Goal: Task Accomplishment & Management: Complete application form

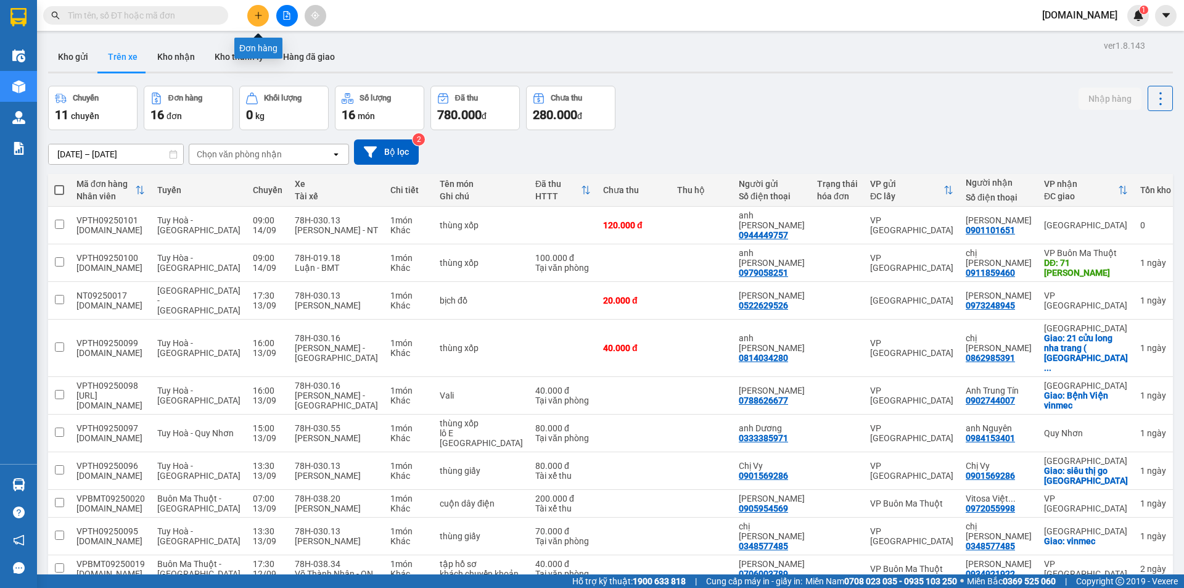
click at [261, 13] on icon "plus" at bounding box center [258, 15] width 9 height 9
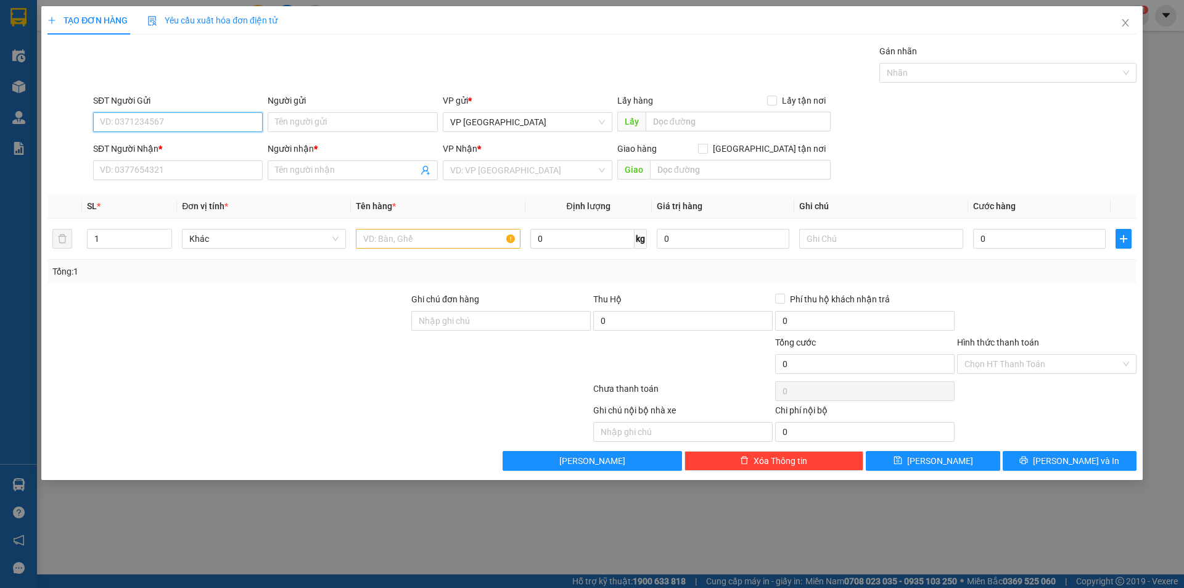
click at [169, 118] on input "SĐT Người Gửi" at bounding box center [178, 122] width 170 height 20
type input "0901925513"
click at [305, 126] on input "Người gửi" at bounding box center [353, 122] width 170 height 20
type input "anh trí"
drag, startPoint x: 98, startPoint y: 123, endPoint x: 155, endPoint y: 128, distance: 57.0
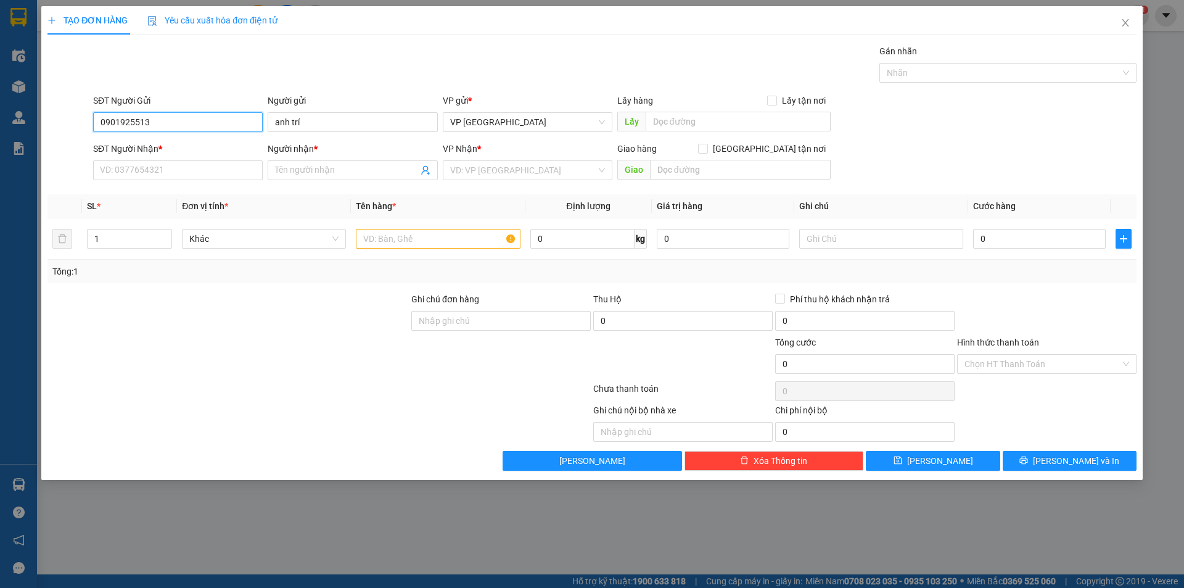
click at [155, 128] on input "0901925513" at bounding box center [178, 122] width 170 height 20
click at [106, 170] on input "SĐT Người Nhận *" at bounding box center [178, 170] width 170 height 20
paste input "0901925513"
type input "0901925513"
click at [281, 173] on input "Người nhận *" at bounding box center [346, 170] width 142 height 14
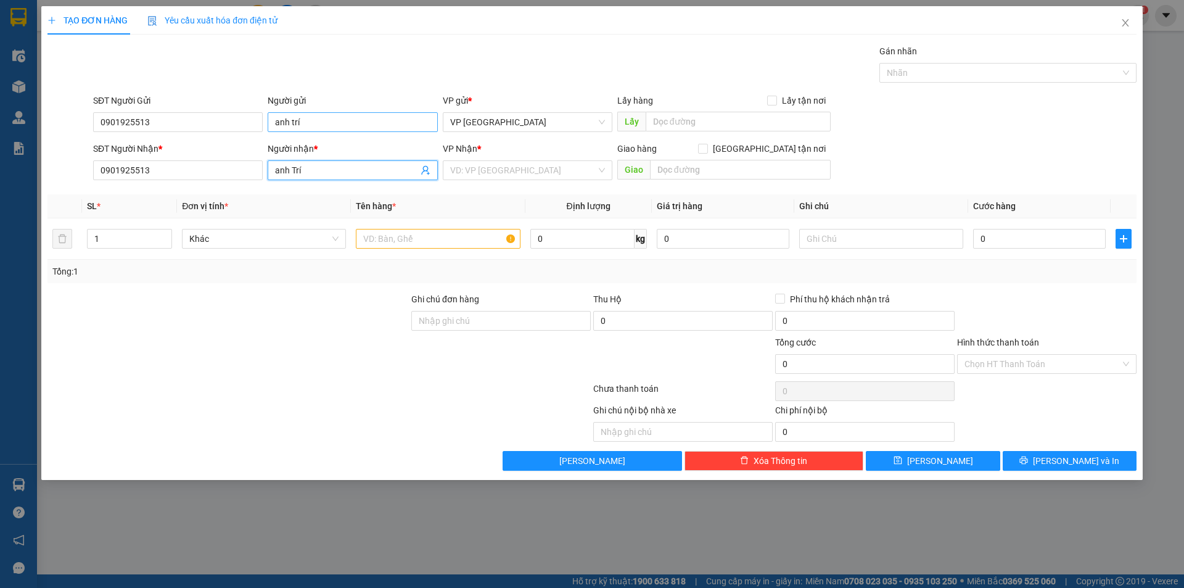
type input "anh Trí"
click at [315, 128] on input "anh trí" at bounding box center [353, 122] width 170 height 20
type input "a"
click at [222, 122] on input "0901925513" at bounding box center [178, 122] width 170 height 20
type input "0"
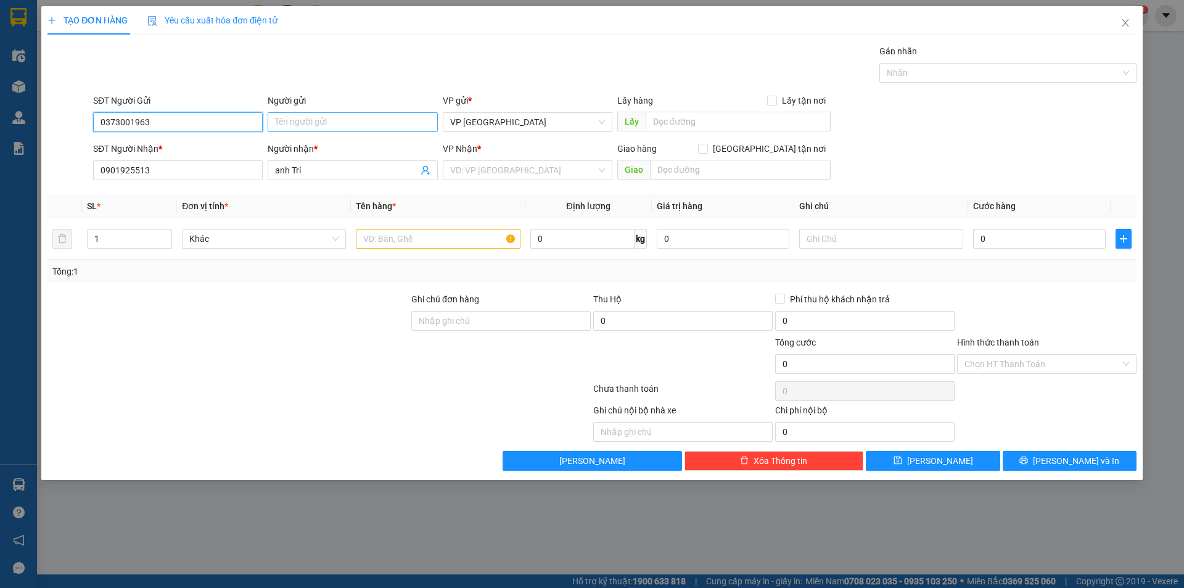
type input "0373001963"
click at [301, 129] on input "Người gửi" at bounding box center [353, 122] width 170 height 20
type input "N"
type input "anh Thảo"
click at [503, 173] on input "search" at bounding box center [523, 170] width 146 height 19
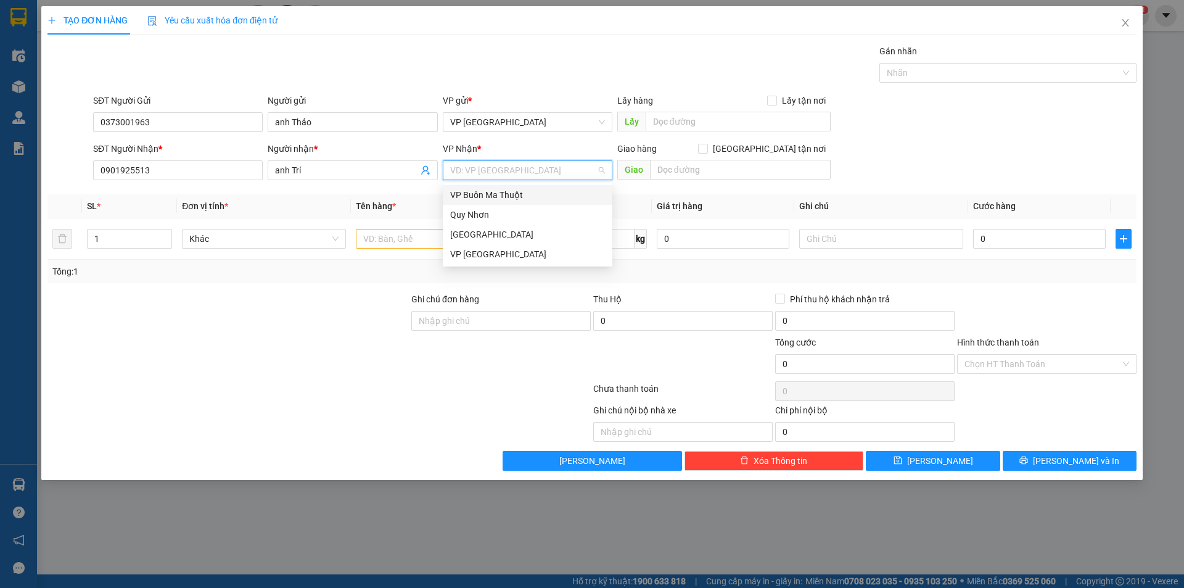
click at [503, 190] on div "VP Buôn Ma Thuột" at bounding box center [527, 195] width 155 height 14
click at [437, 244] on input "text" at bounding box center [438, 239] width 164 height 20
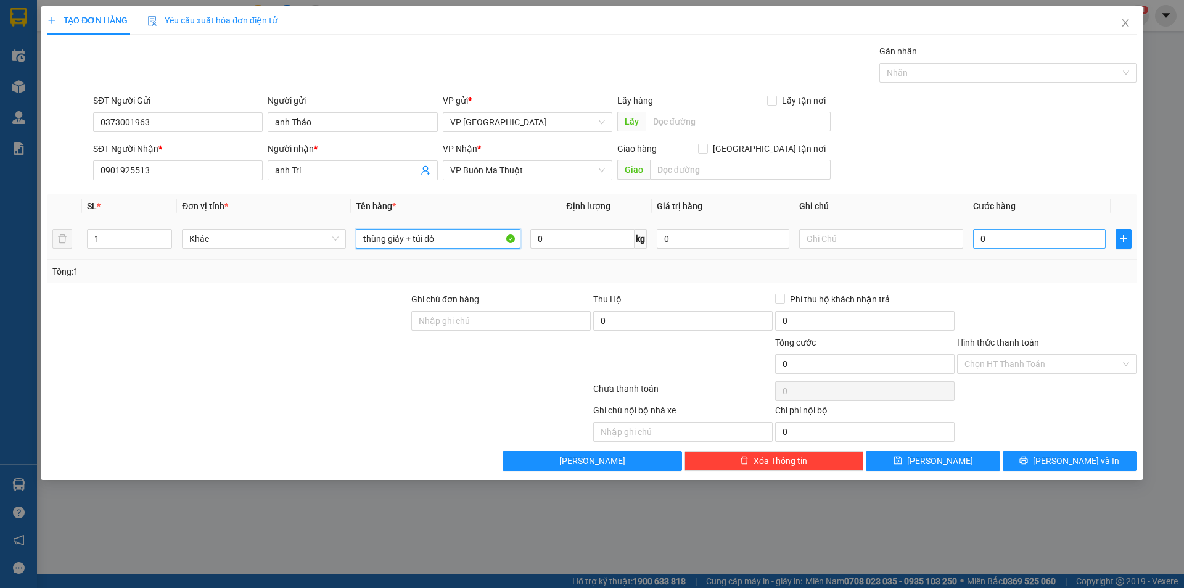
type input "thùng giấy + túi đồ"
click at [1026, 241] on input "0" at bounding box center [1039, 239] width 133 height 20
type input "1"
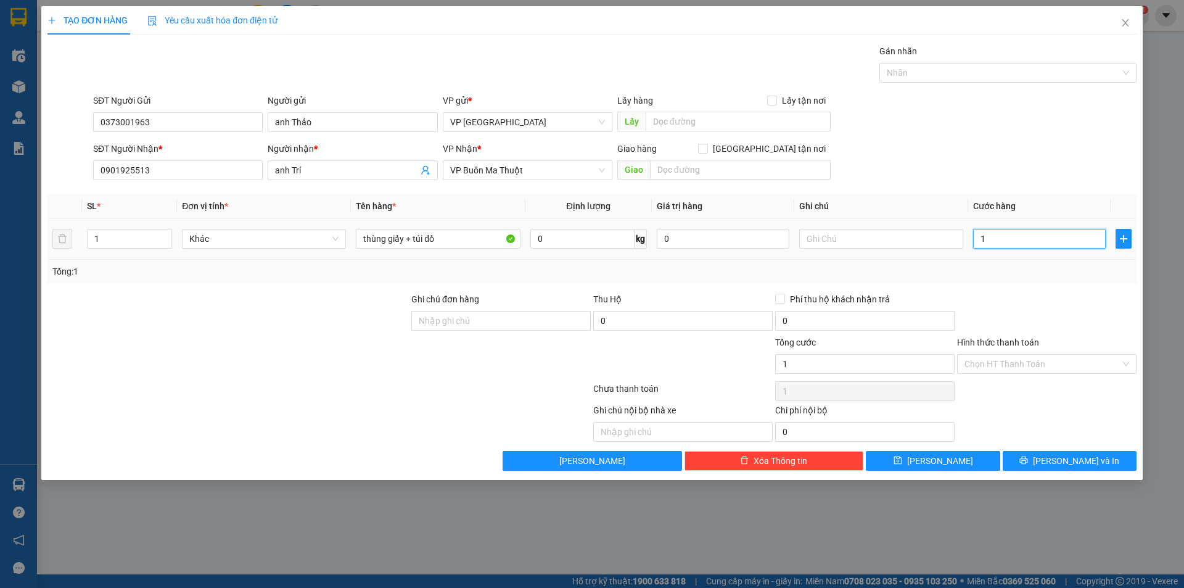
type input "10"
type input "100"
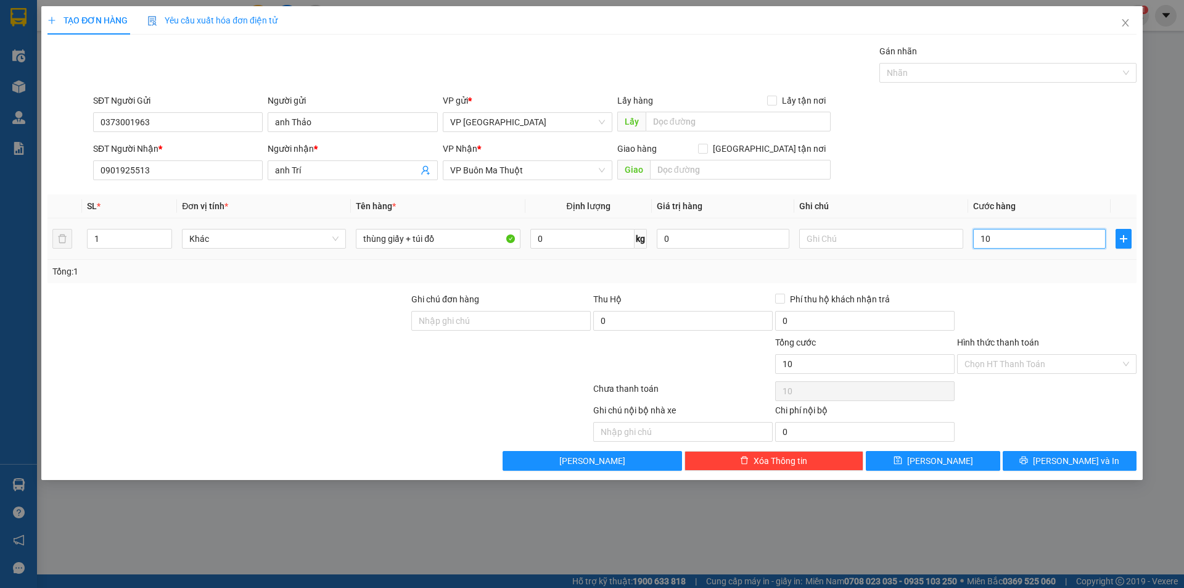
type input "100"
type input "1.000"
type input "10.000"
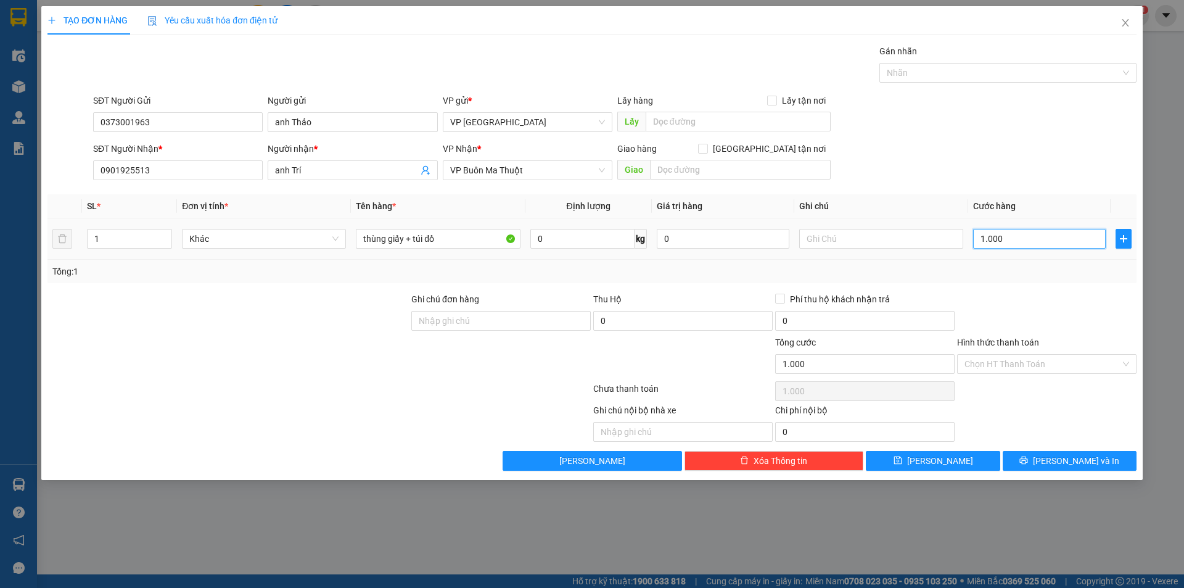
type input "10.000"
type input "100.000"
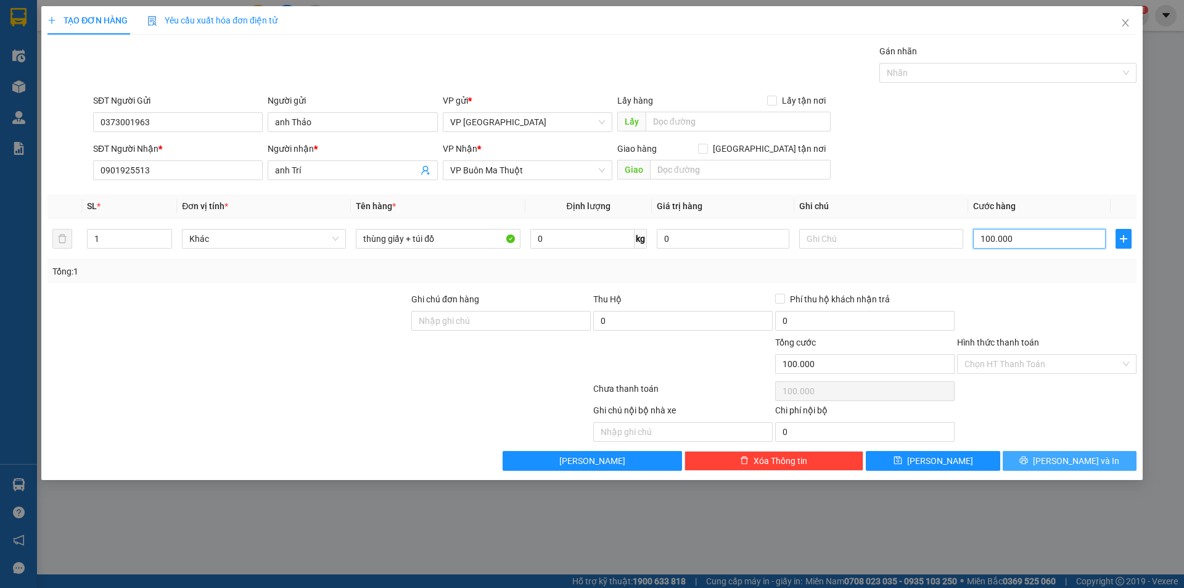
type input "100.000"
click at [1037, 459] on button "[PERSON_NAME] và In" at bounding box center [1070, 461] width 134 height 20
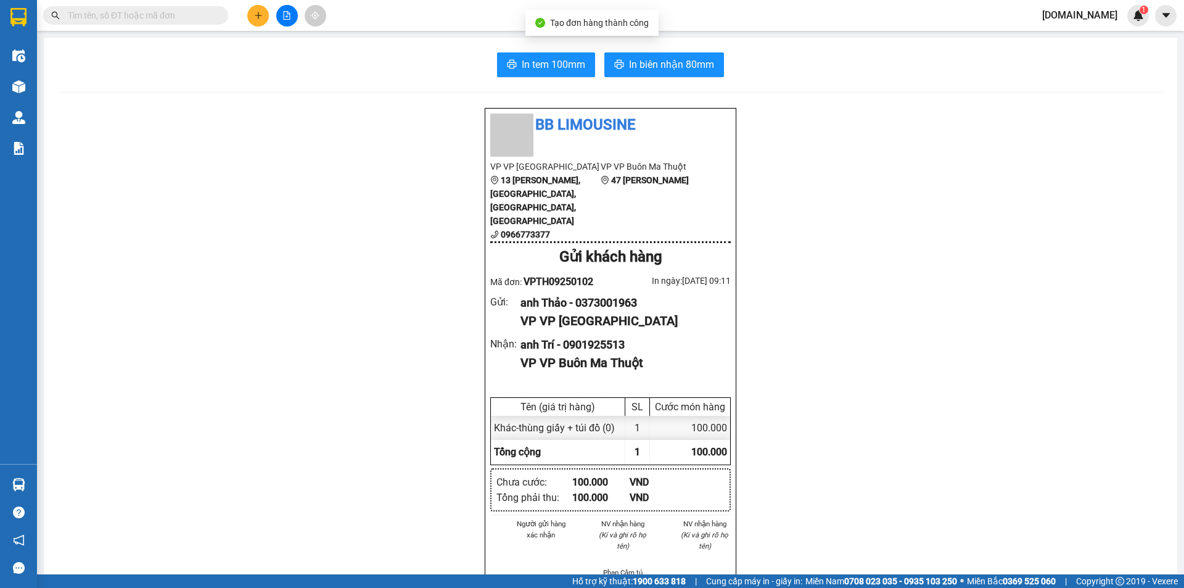
click at [690, 50] on div "In tem 100mm In biên nhận 80mm BB Limousine VP VP Tuy Hòa [STREET_ADDRESS][PERS…" at bounding box center [610, 504] width 1133 height 932
click at [689, 64] on span "In biên nhận 80mm" at bounding box center [671, 64] width 85 height 15
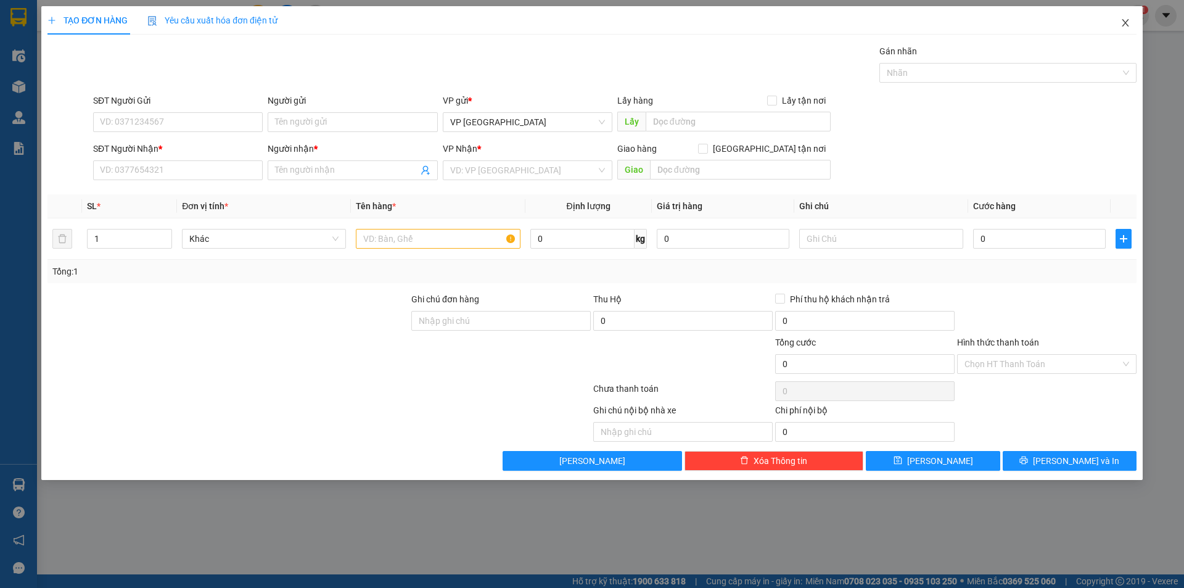
click at [1129, 19] on icon "close" at bounding box center [1126, 23] width 10 height 10
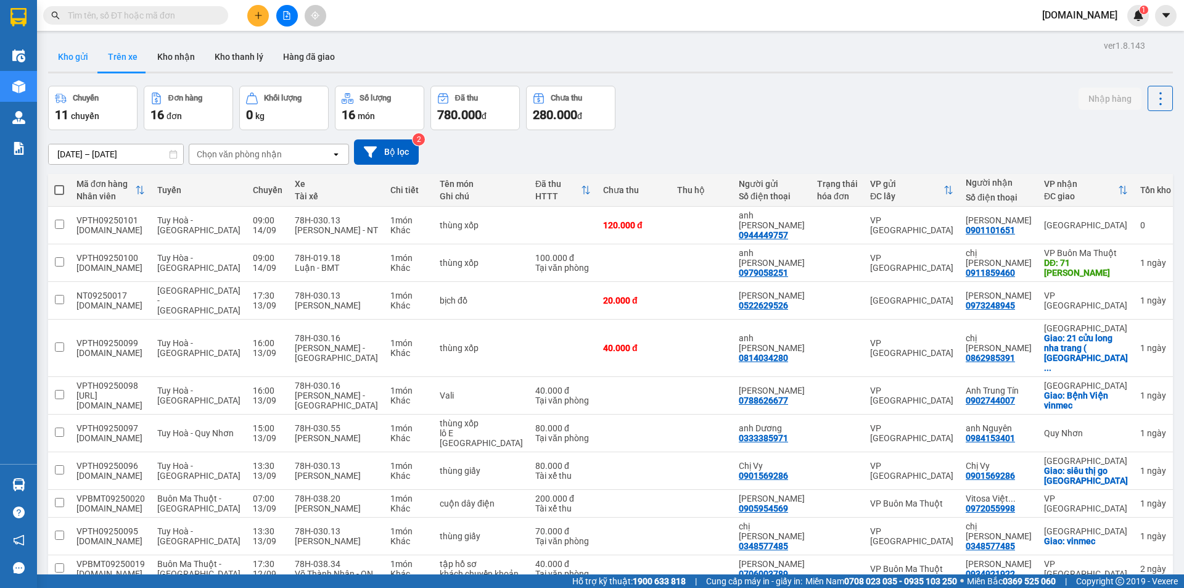
click at [74, 54] on button "Kho gửi" at bounding box center [73, 57] width 50 height 30
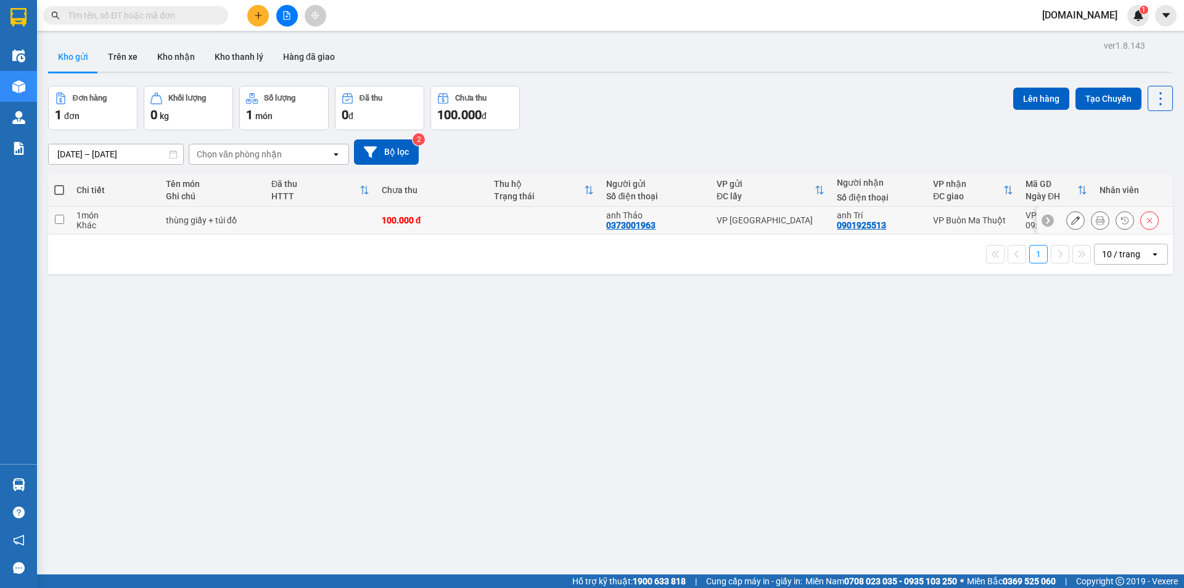
click at [488, 221] on td "100.000 đ" at bounding box center [432, 221] width 112 height 28
checkbox input "true"
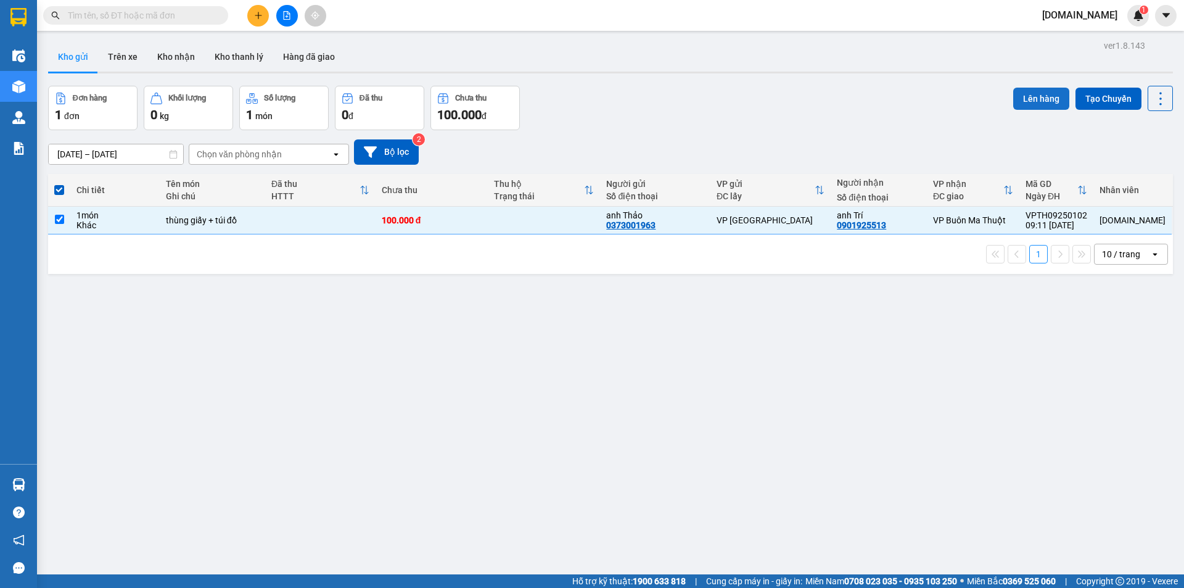
click at [1026, 98] on button "Lên hàng" at bounding box center [1041, 99] width 56 height 22
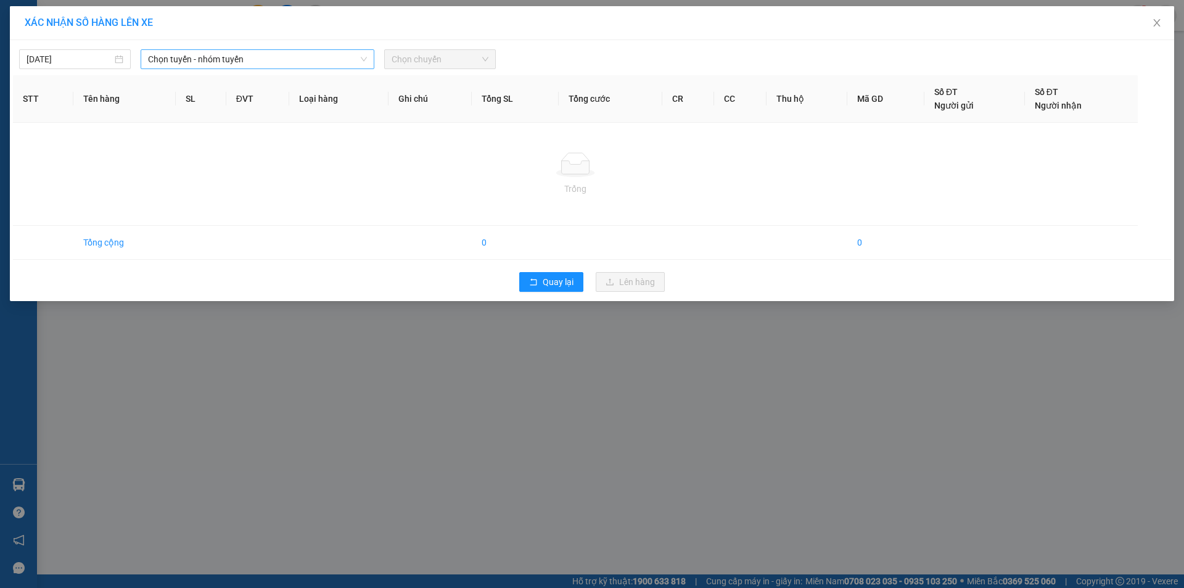
click at [184, 60] on span "Chọn tuyến - nhóm tuyến" at bounding box center [257, 59] width 219 height 19
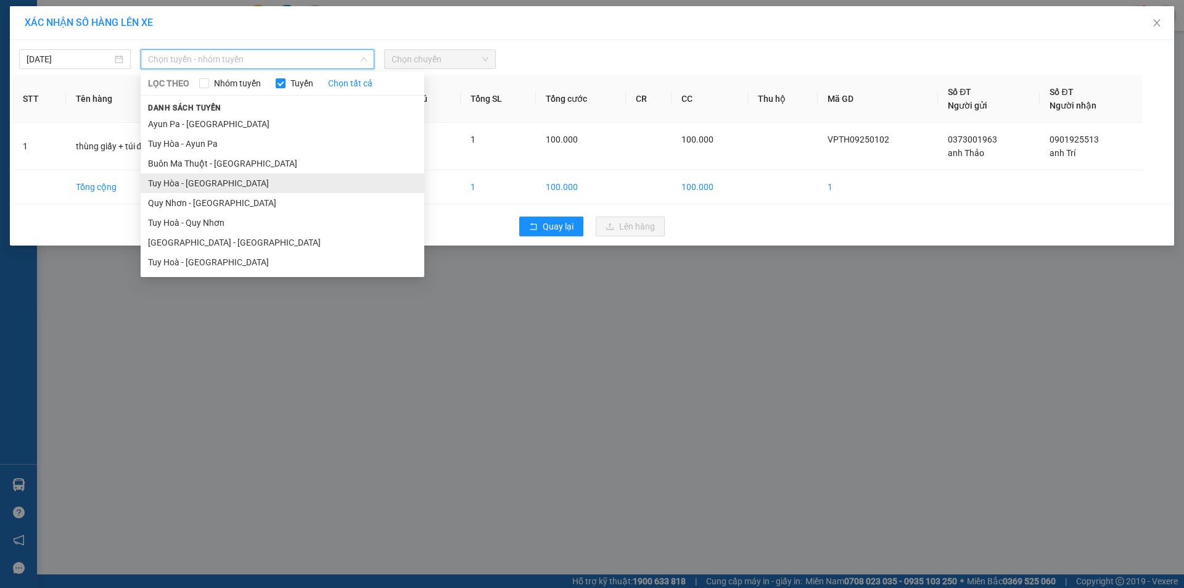
click at [207, 185] on li "Tuy Hòa - [GEOGRAPHIC_DATA]" at bounding box center [283, 183] width 284 height 20
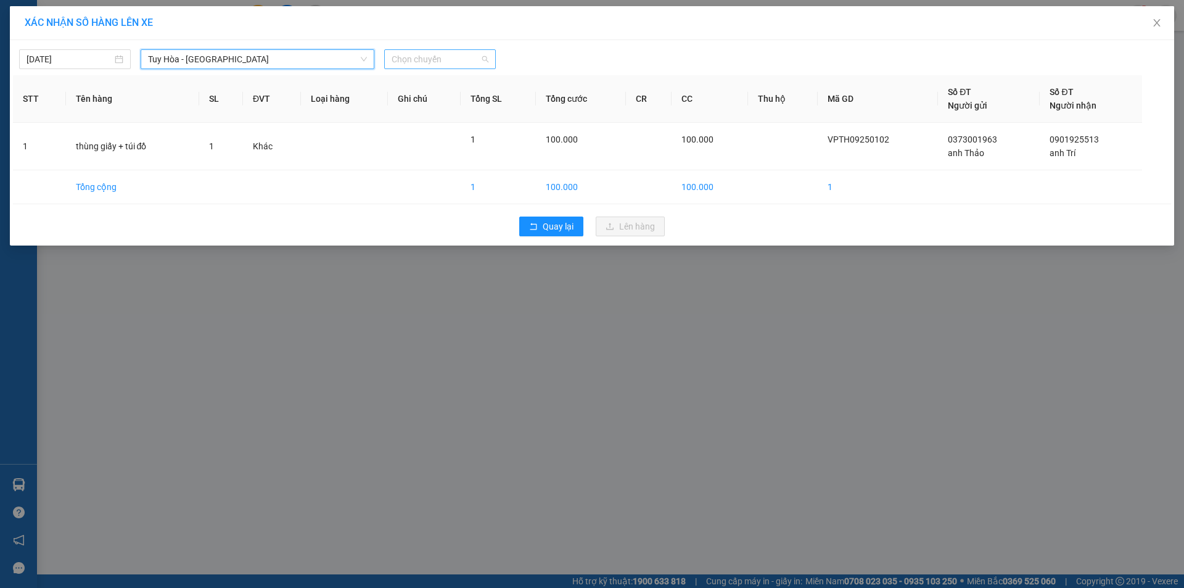
click at [407, 64] on span "Chọn chuyến" at bounding box center [440, 59] width 97 height 19
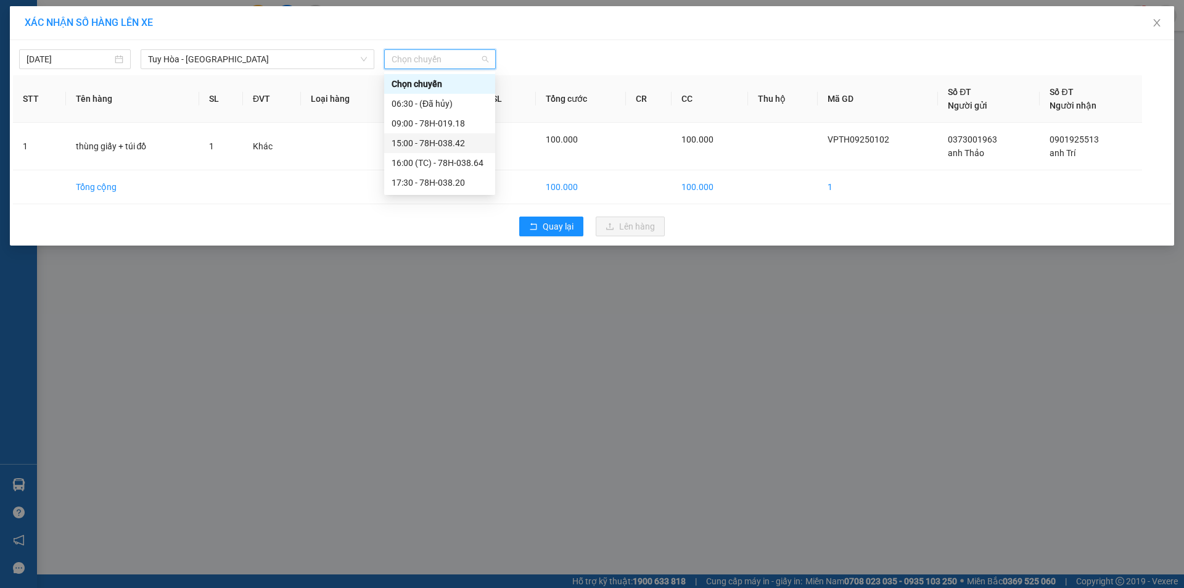
click at [403, 145] on div "15:00 - 78H-038.42" at bounding box center [440, 143] width 96 height 14
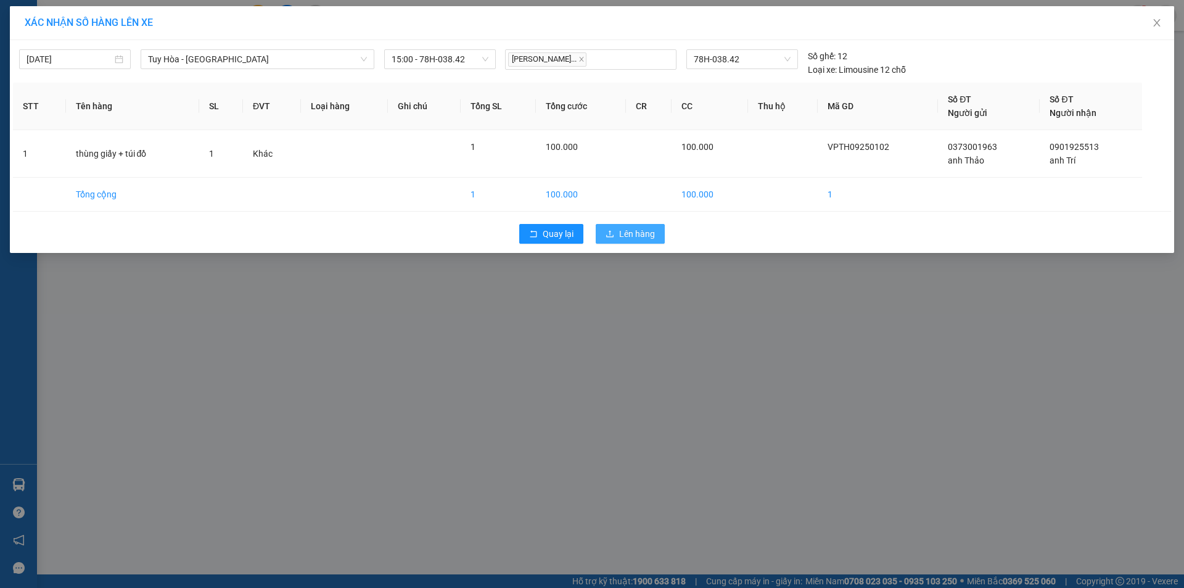
click at [621, 237] on span "Lên hàng" at bounding box center [637, 234] width 36 height 14
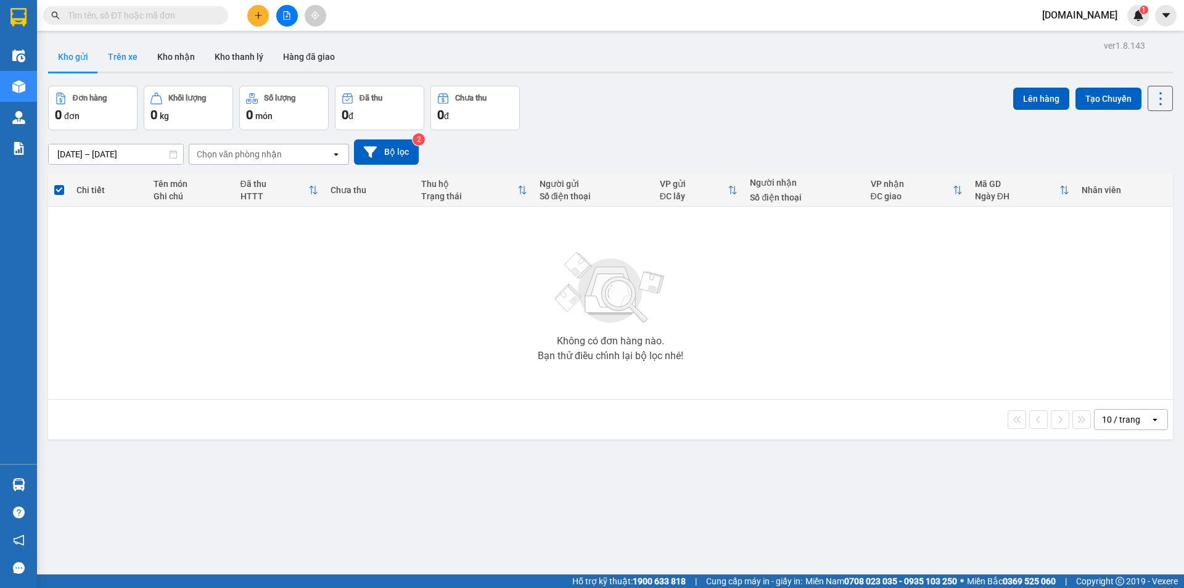
click at [113, 49] on button "Trên xe" at bounding box center [122, 57] width 49 height 30
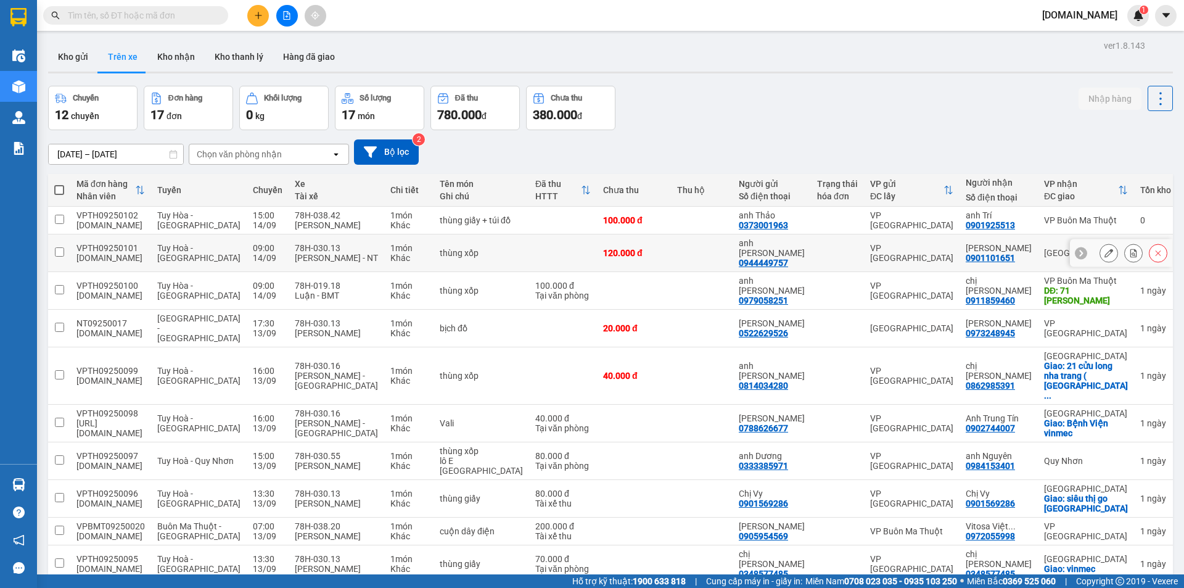
scroll to position [57, 0]
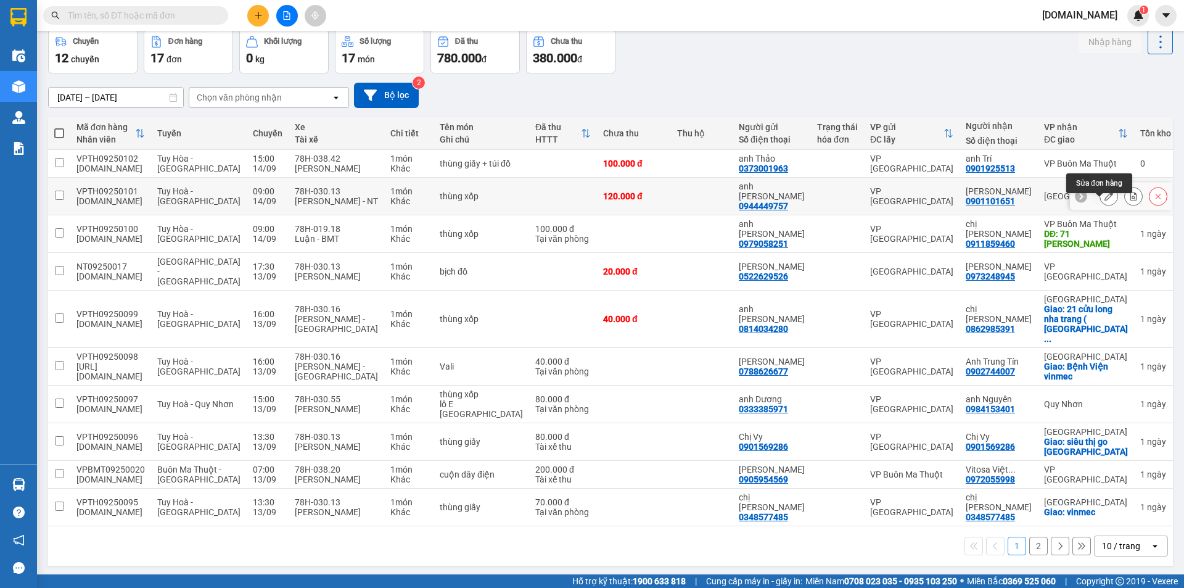
click at [1105, 200] on icon at bounding box center [1109, 196] width 9 height 9
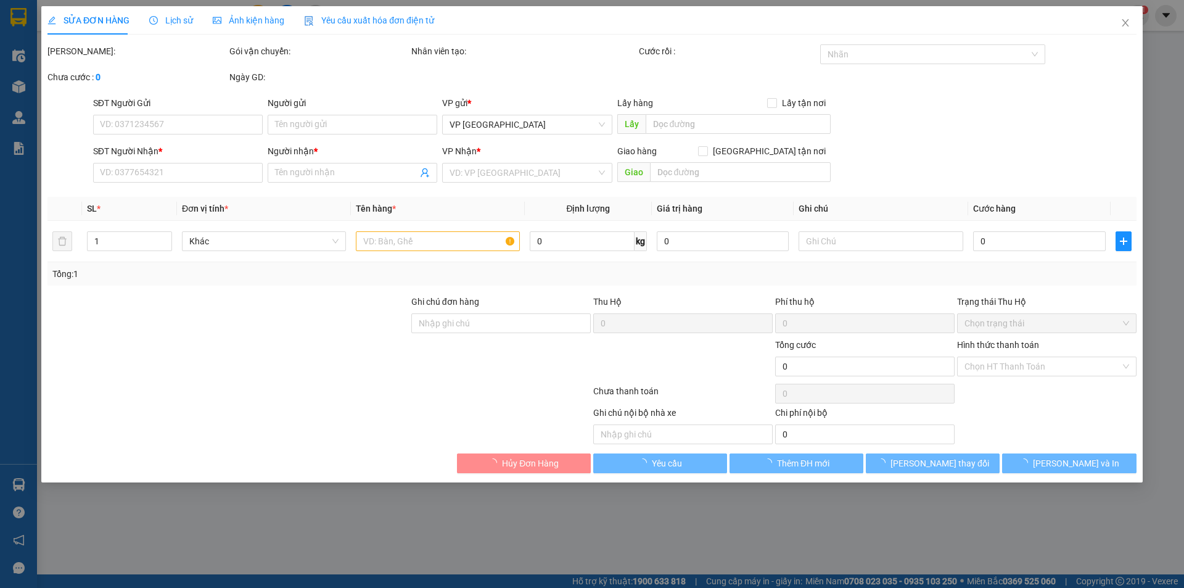
type input "0944449757"
type input "anh [PERSON_NAME]"
type input "0901101651"
type input "[PERSON_NAME]"
type input "120.000"
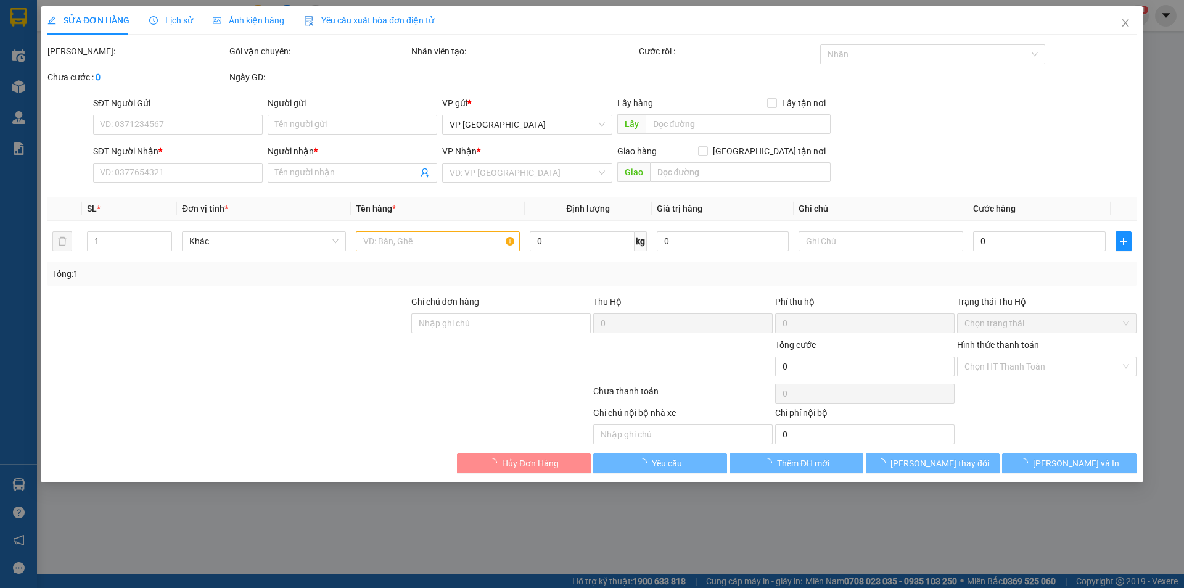
type input "120.000"
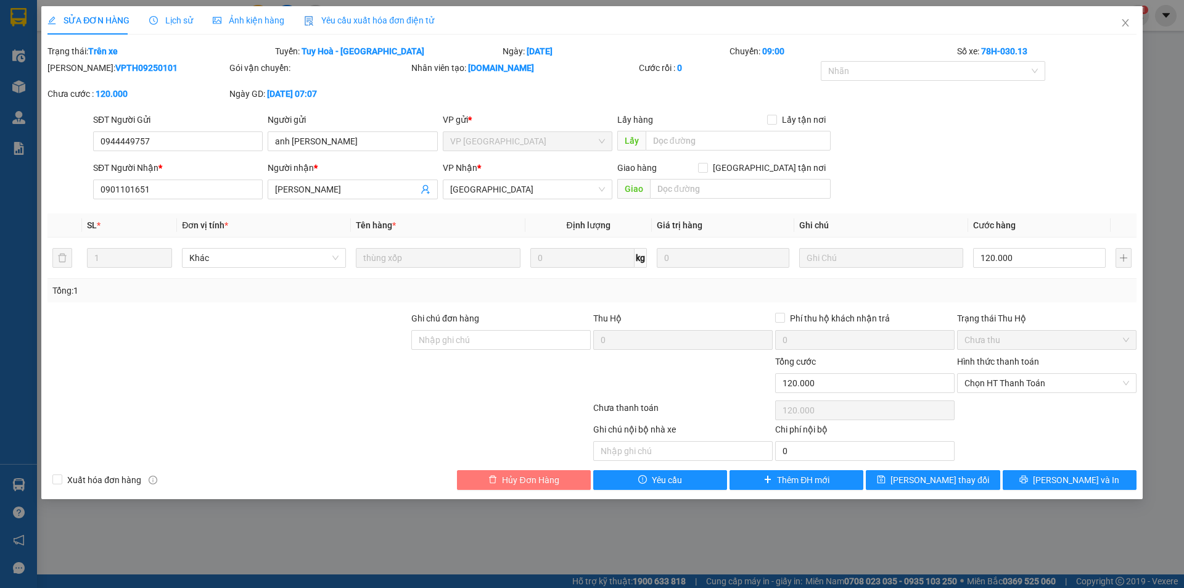
click at [562, 478] on button "Hủy Đơn Hàng" at bounding box center [524, 480] width 134 height 20
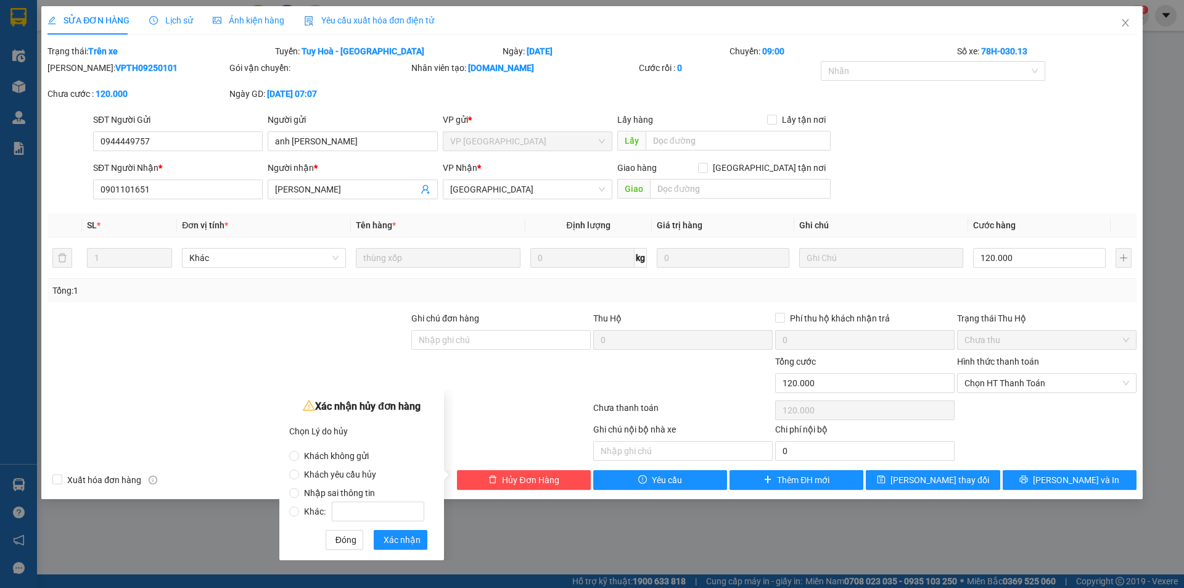
click at [340, 493] on span "Nhập sai thông tin" at bounding box center [339, 493] width 81 height 10
click at [299, 493] on input "Nhập sai thông tin" at bounding box center [294, 493] width 10 height 10
radio input "true"
click at [408, 537] on span "Xác nhận" at bounding box center [402, 540] width 37 height 14
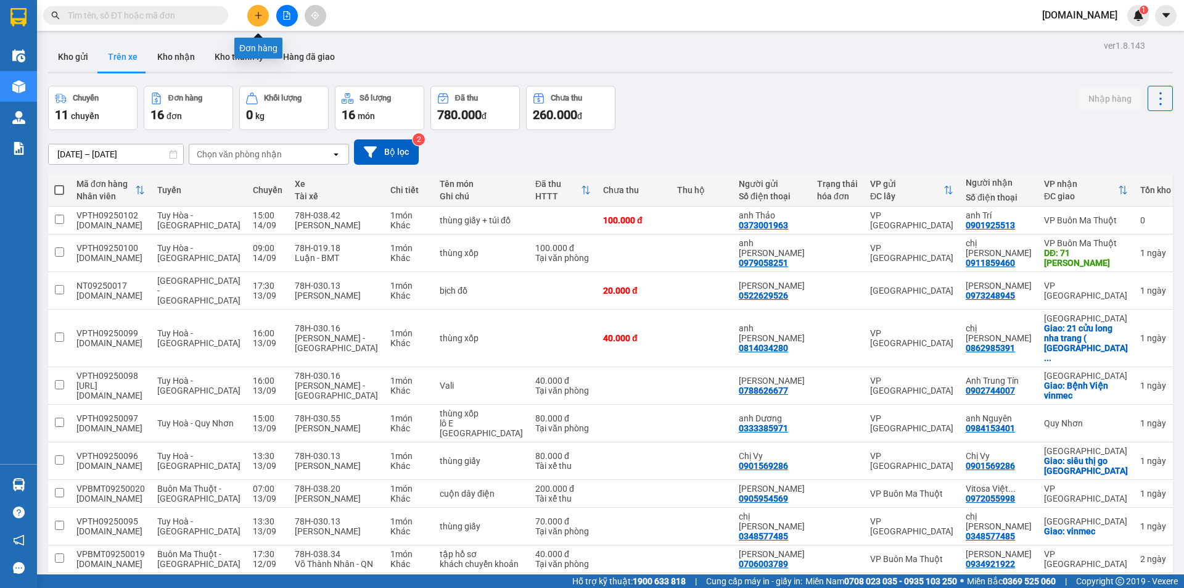
click at [250, 15] on button at bounding box center [258, 16] width 22 height 22
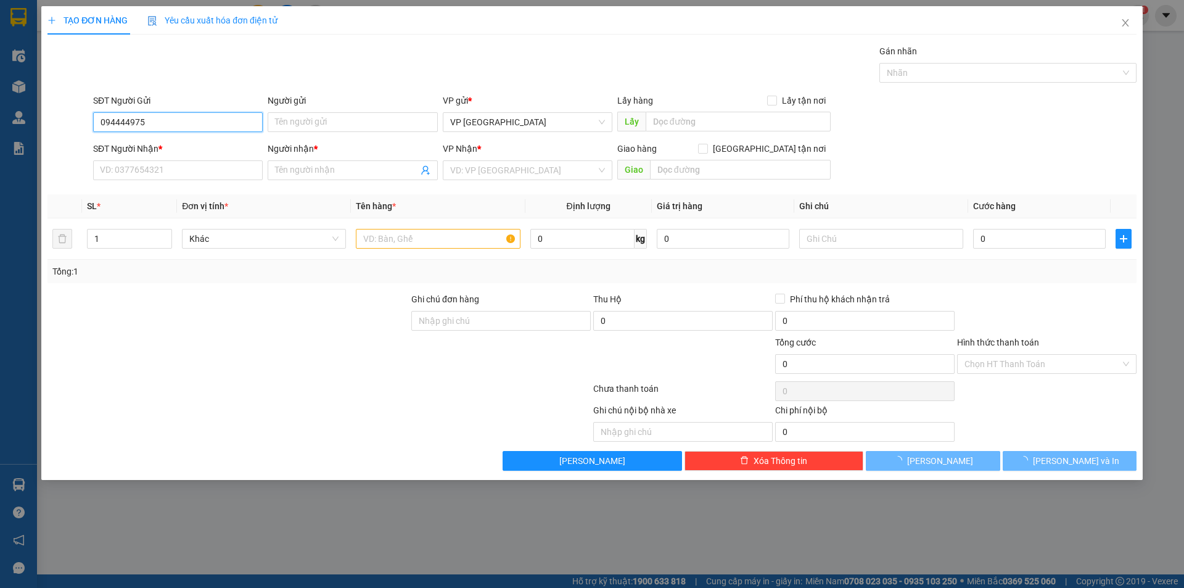
type input "0944449757"
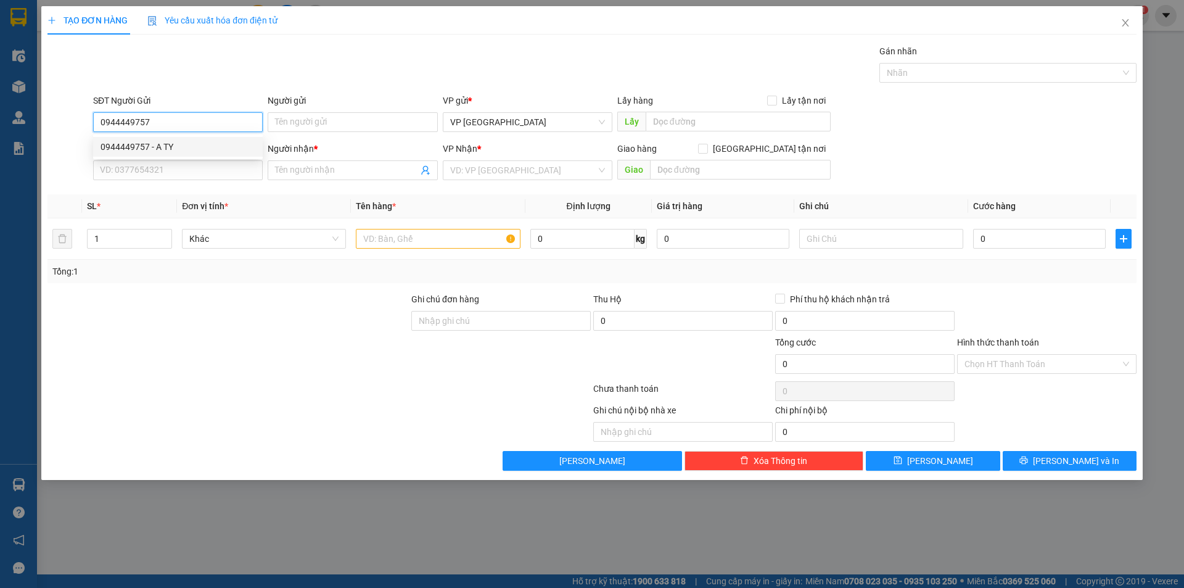
click at [239, 149] on div "0944449757 - A TY" at bounding box center [178, 147] width 155 height 14
type input "A TY"
type input "0901101651"
type input "A NGHĨA"
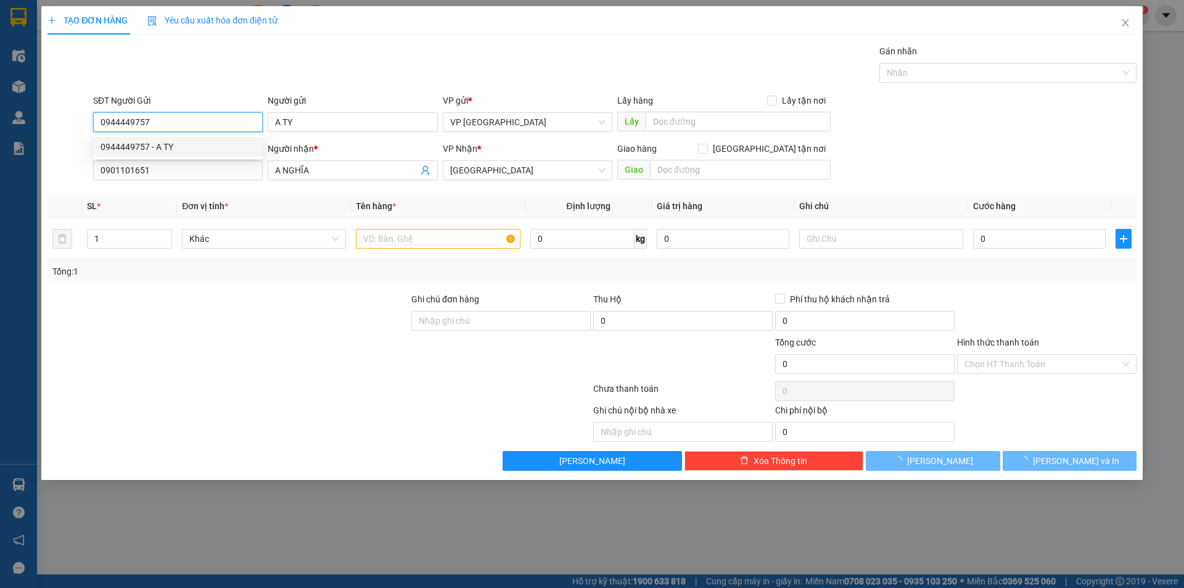
type input "100.000"
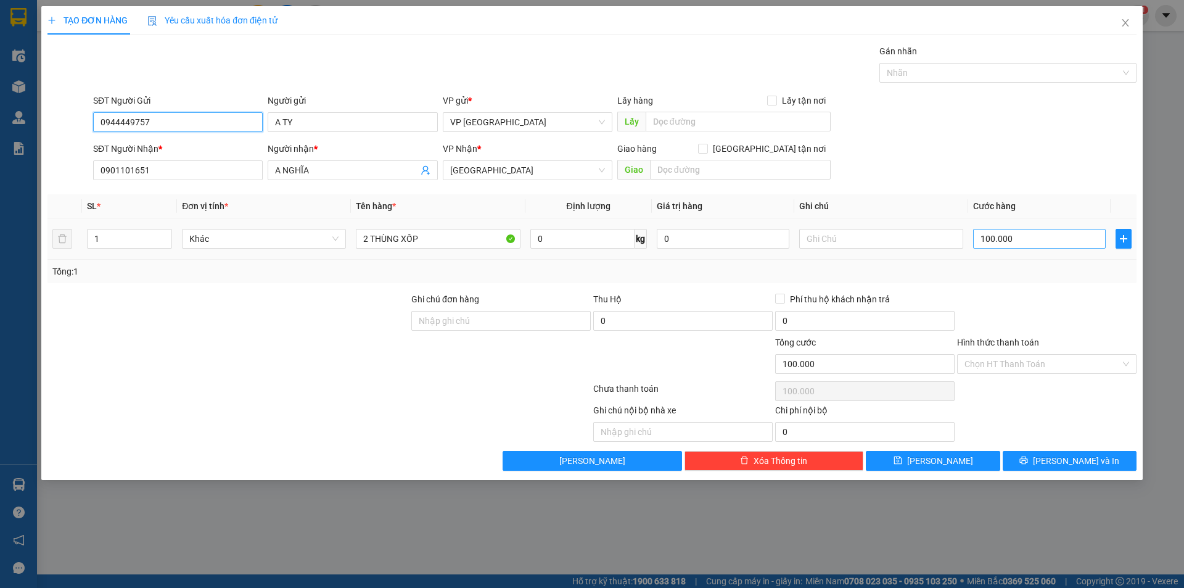
type input "0944449757"
click at [1011, 237] on input "100.000" at bounding box center [1039, 239] width 133 height 20
type input "0"
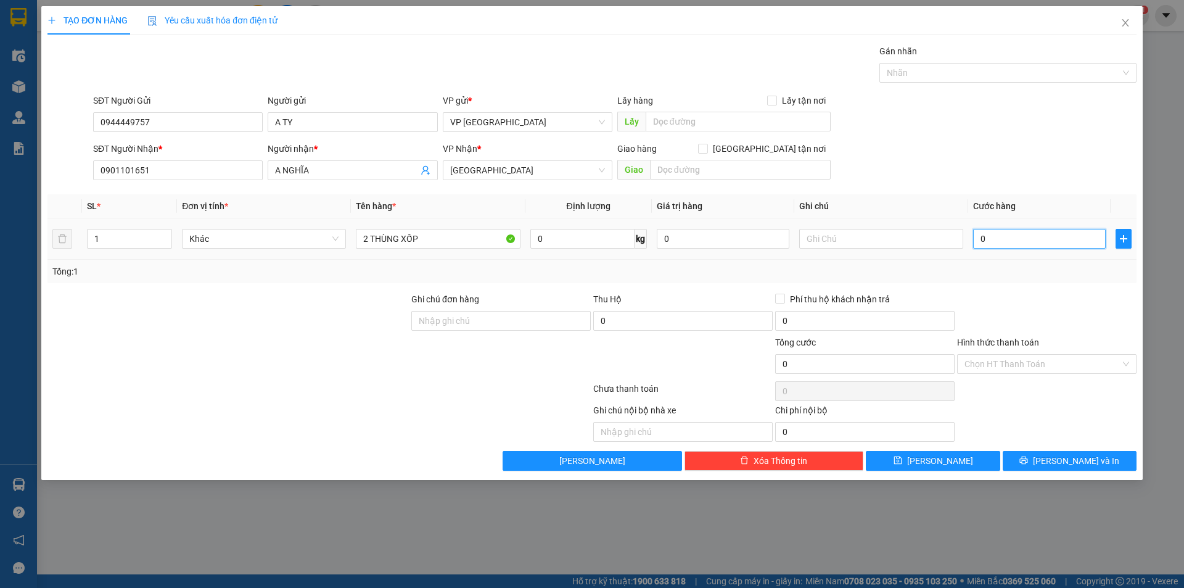
type input "1"
type input "01"
type input "12"
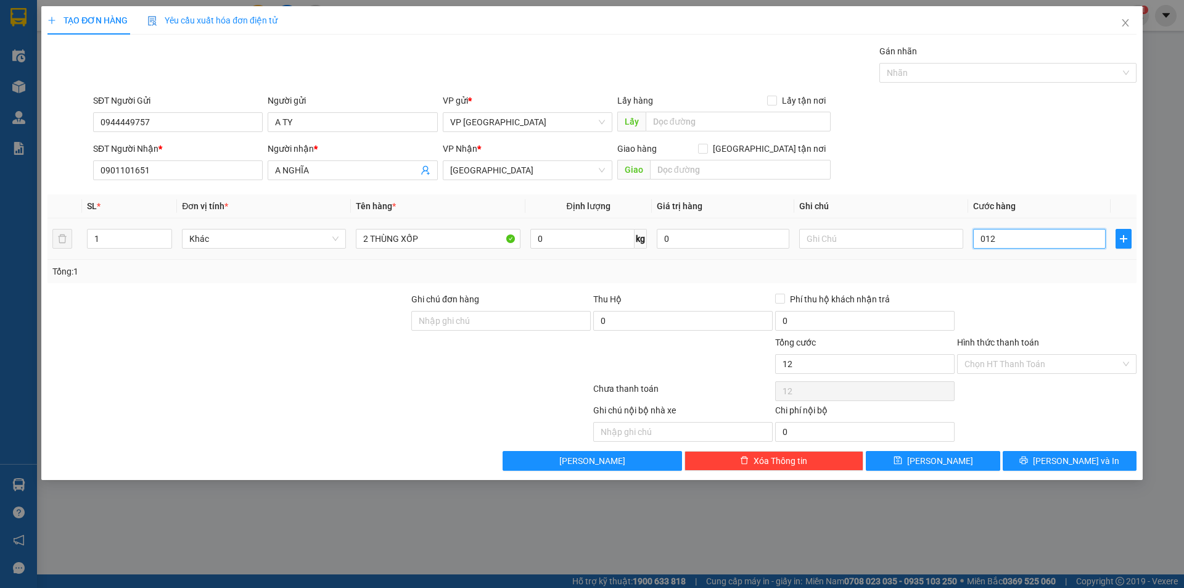
type input "0.120"
type input "120"
type input "1.200"
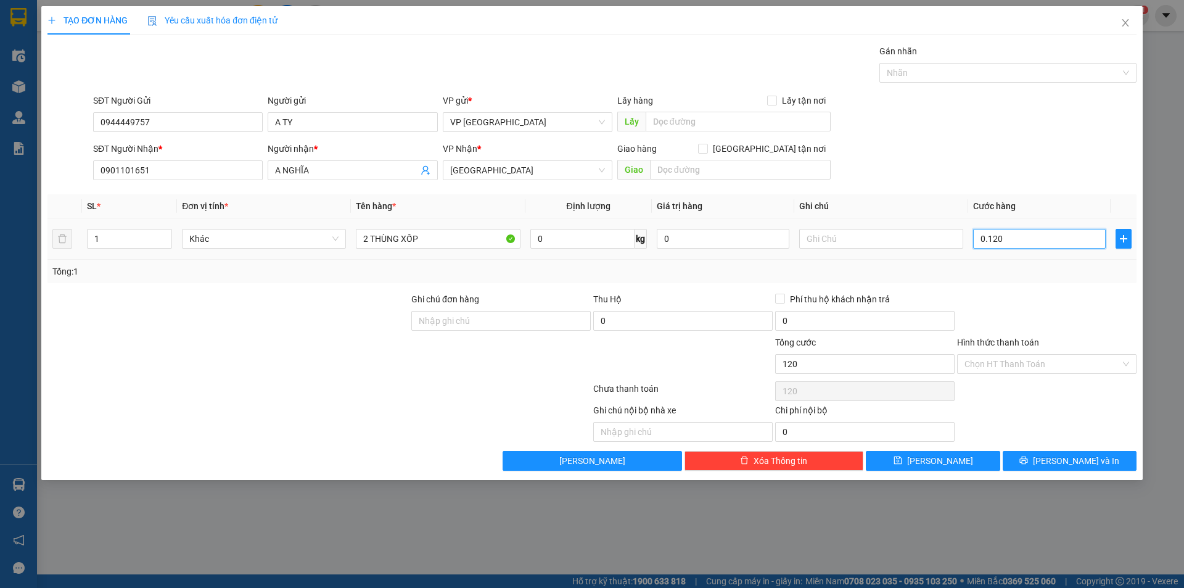
type input "01.200"
type input "12.000"
type input "012.000"
type input "120.000"
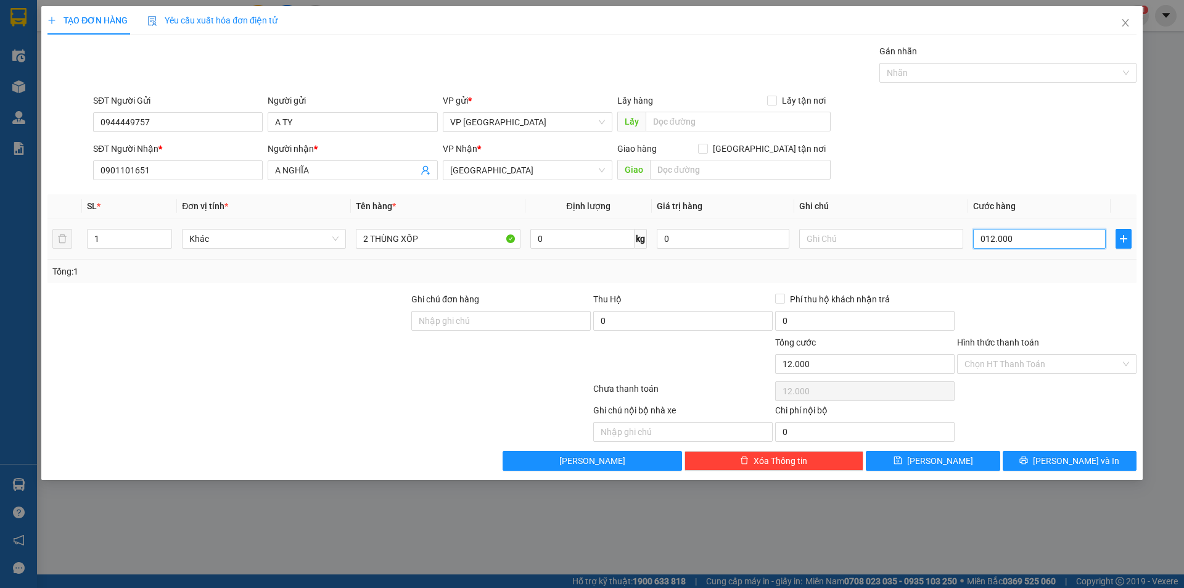
type input "120.000"
click at [1003, 321] on div at bounding box center [1047, 313] width 182 height 43
click at [954, 459] on button "[PERSON_NAME]" at bounding box center [933, 461] width 134 height 20
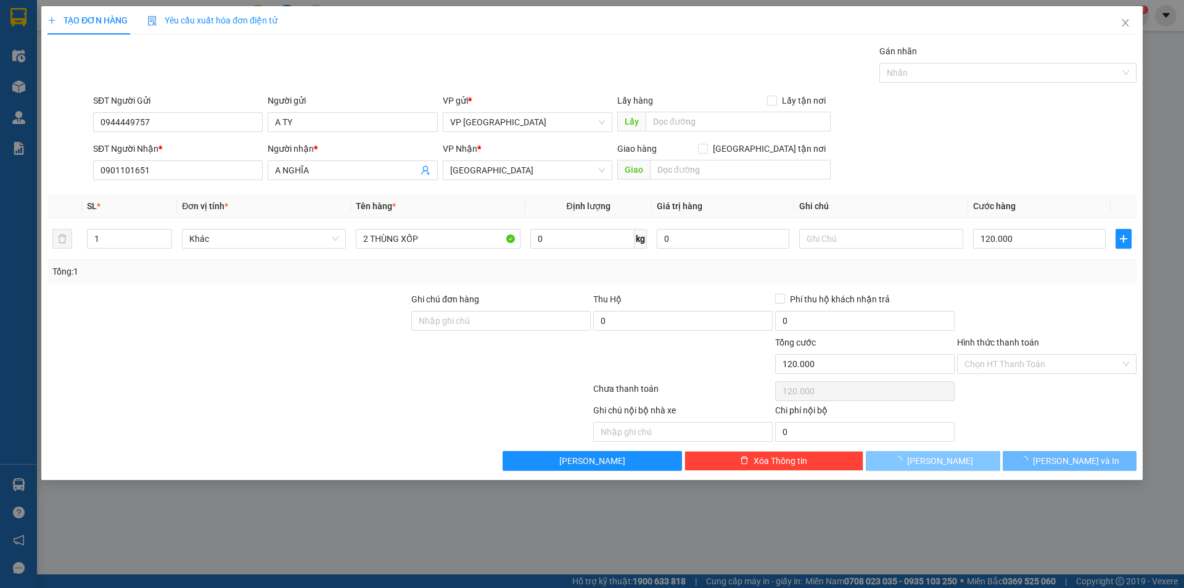
type input "0"
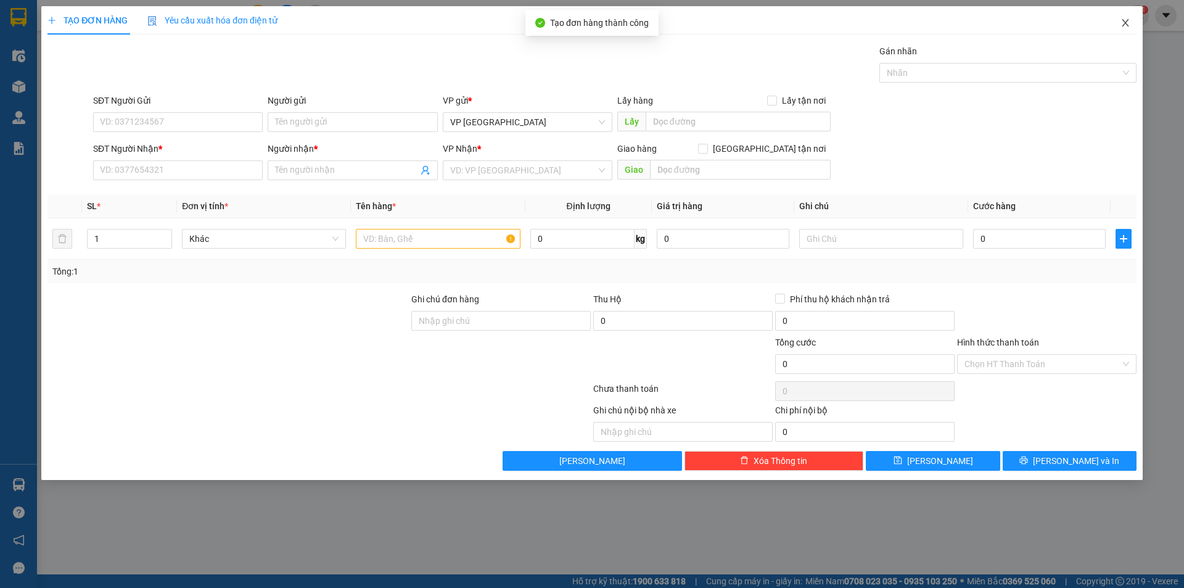
click at [1122, 23] on icon "close" at bounding box center [1126, 23] width 10 height 10
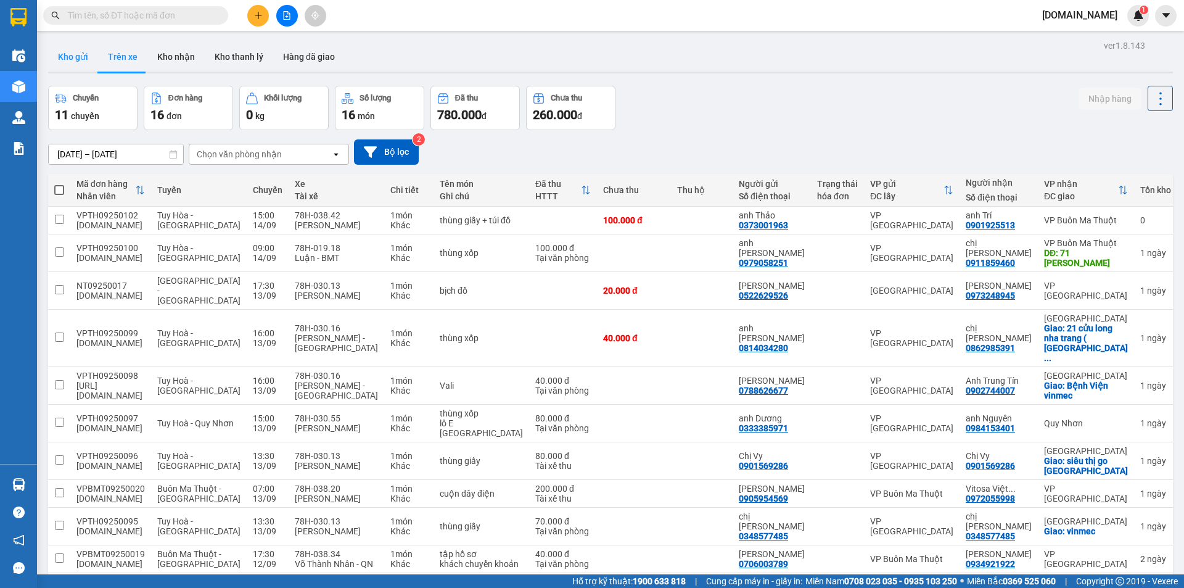
click at [83, 55] on button "Kho gửi" at bounding box center [73, 57] width 50 height 30
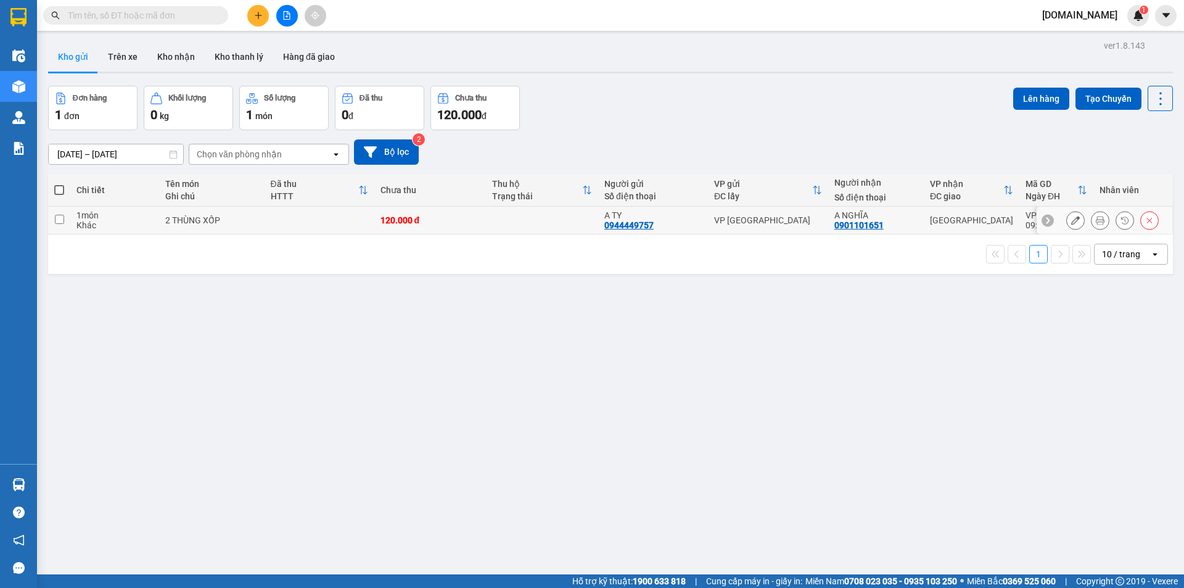
click at [278, 228] on td at bounding box center [320, 221] width 110 height 28
checkbox input "true"
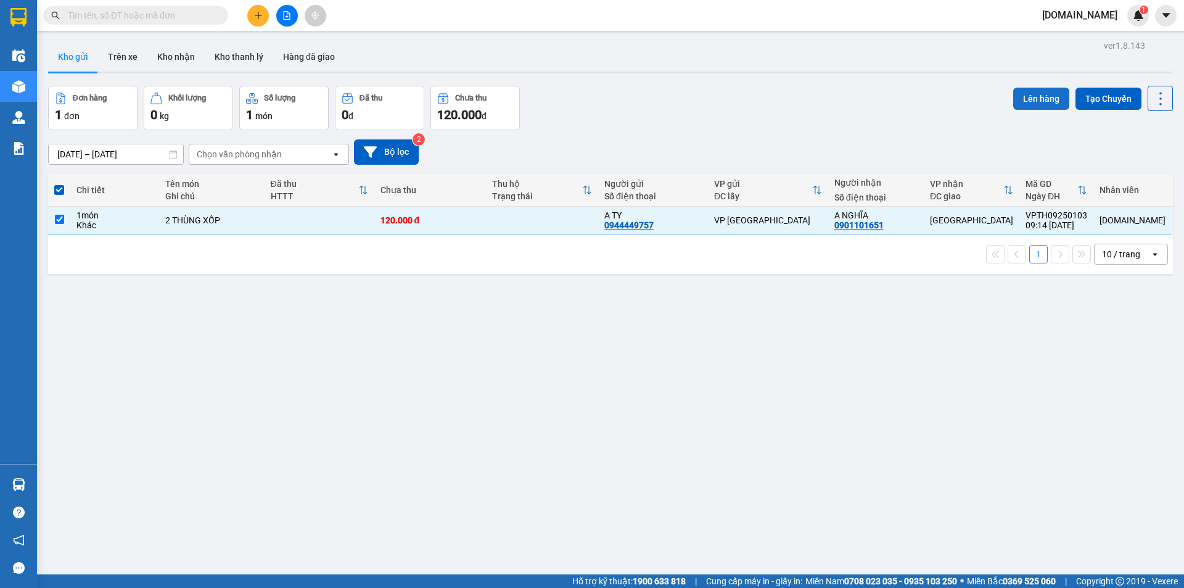
click at [1023, 95] on button "Lên hàng" at bounding box center [1041, 99] width 56 height 22
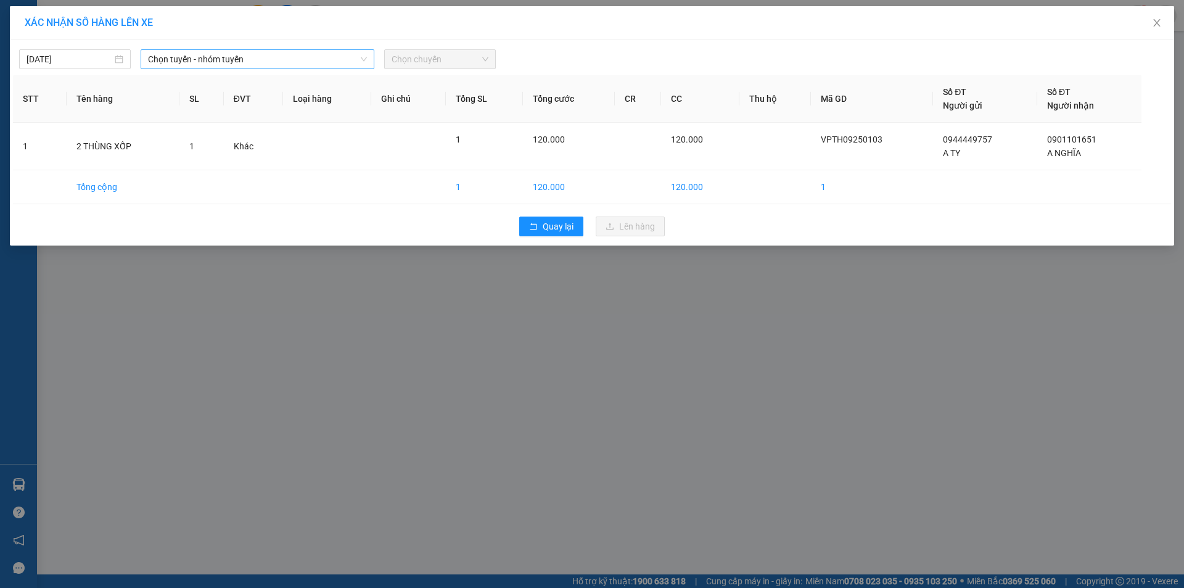
click at [284, 65] on span "Chọn tuyến - nhóm tuyến" at bounding box center [257, 59] width 219 height 19
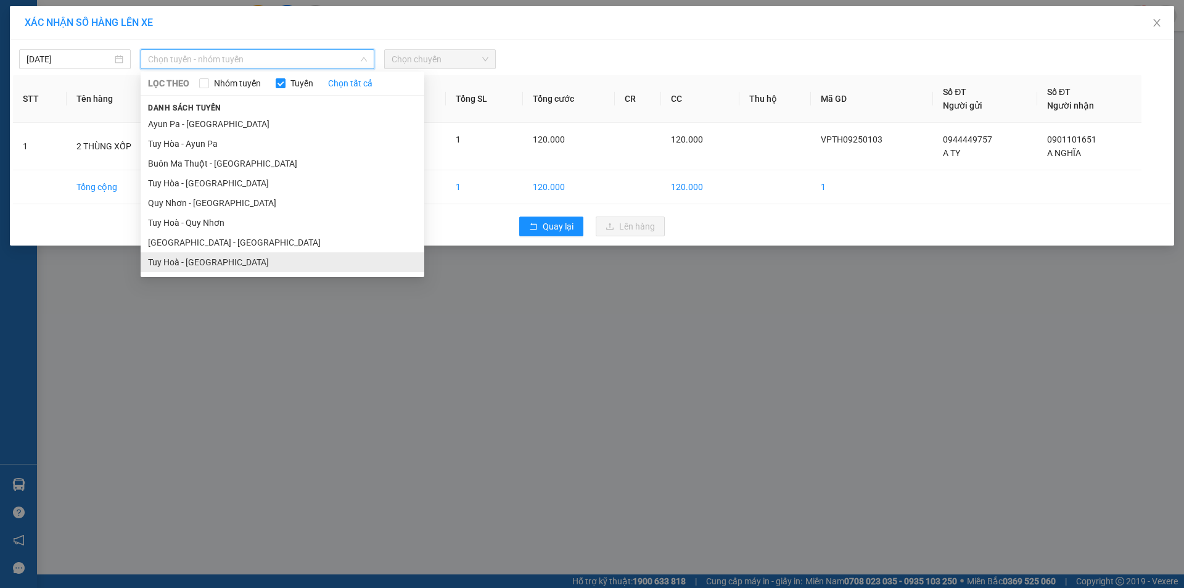
click at [252, 260] on li "Tuy Hoà - [GEOGRAPHIC_DATA]" at bounding box center [283, 262] width 284 height 20
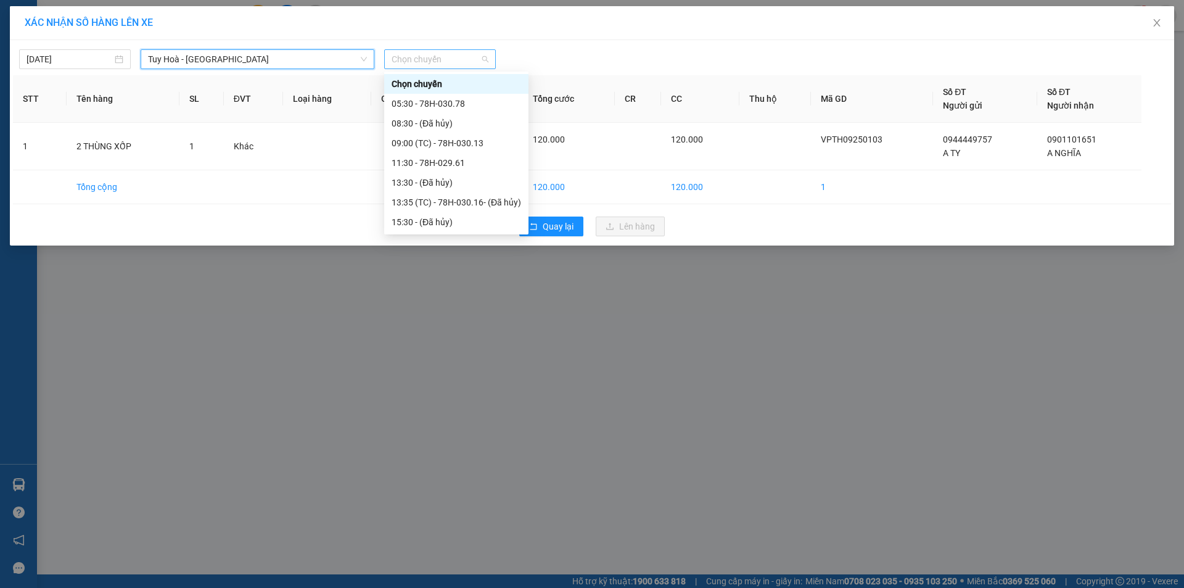
click at [415, 63] on span "Chọn chuyến" at bounding box center [440, 59] width 97 height 19
click at [430, 158] on div "11:30 - 78H-029.61" at bounding box center [457, 163] width 130 height 14
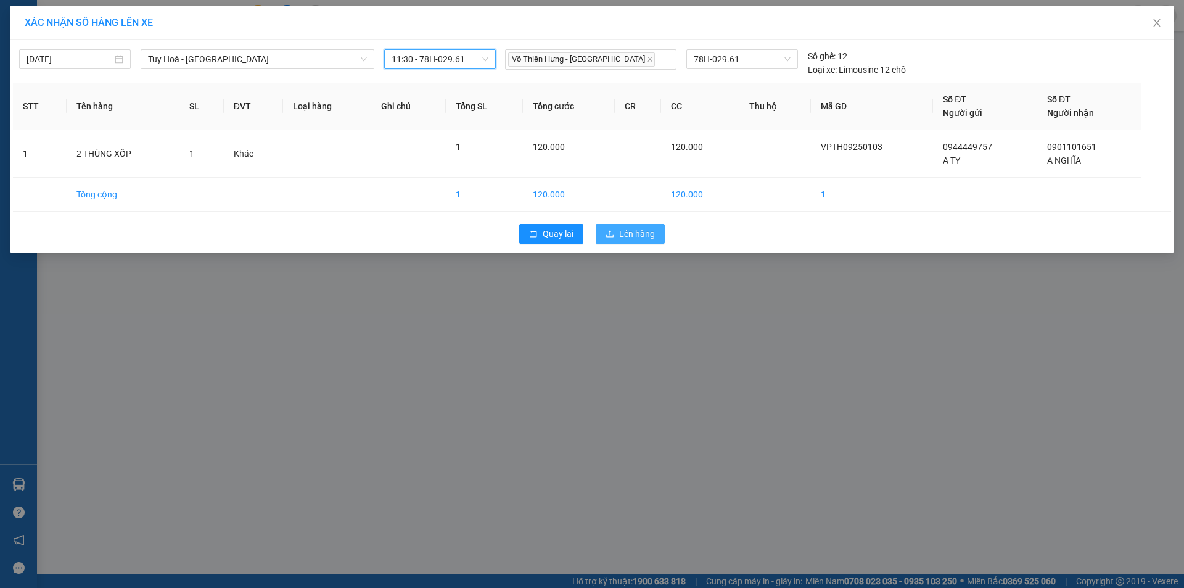
click at [610, 231] on icon "upload" at bounding box center [609, 233] width 7 height 7
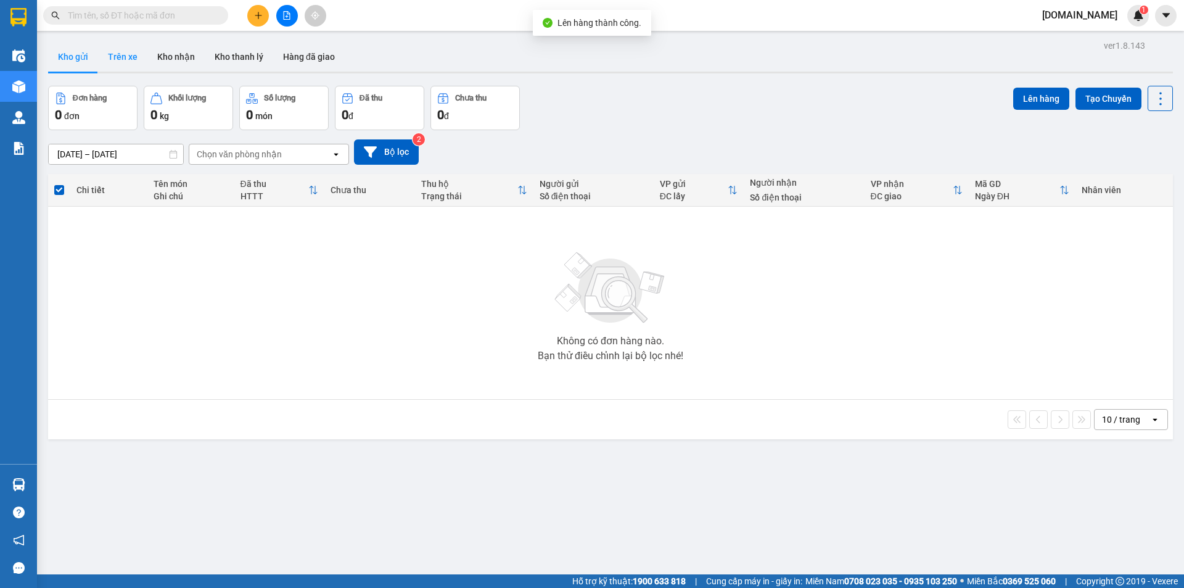
click at [128, 56] on button "Trên xe" at bounding box center [122, 57] width 49 height 30
